Goal: Find specific page/section: Find specific page/section

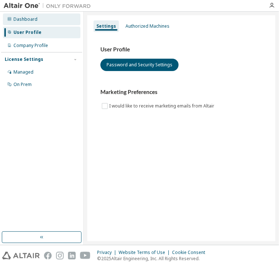
click at [37, 17] on div "Dashboard" at bounding box center [42, 19] width 78 height 12
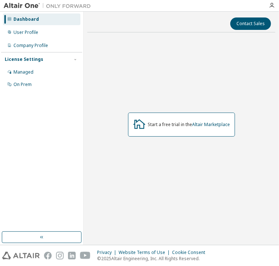
click at [59, 22] on div "Dashboard" at bounding box center [42, 19] width 78 height 12
click at [269, 3] on icon "button" at bounding box center [272, 6] width 6 height 6
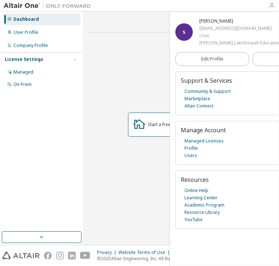
click at [144, 54] on div "Start a free trial in the Altair Marketplace" at bounding box center [181, 124] width 188 height 173
click at [61, 236] on button "button" at bounding box center [42, 237] width 80 height 12
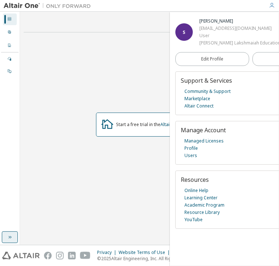
click at [5, 241] on button "button" at bounding box center [10, 237] width 16 height 12
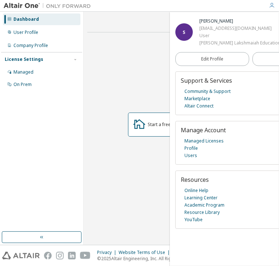
click at [273, 7] on icon "button" at bounding box center [272, 6] width 6 height 6
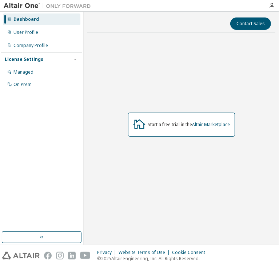
click at [31, 19] on div "Dashboard" at bounding box center [25, 19] width 25 height 6
click at [26, 26] on div "Dashboard User Profile Company Profile License Settings Managed On Prem" at bounding box center [41, 52] width 81 height 78
click at [15, 67] on div "Managed" at bounding box center [42, 72] width 78 height 12
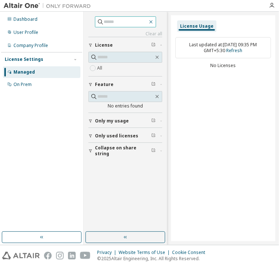
click at [154, 21] on icon "button" at bounding box center [151, 22] width 6 height 6
click at [154, 24] on icon "button" at bounding box center [151, 22] width 6 height 6
click at [153, 21] on icon "button" at bounding box center [150, 21] width 3 height 3
